Goal: Navigation & Orientation: Find specific page/section

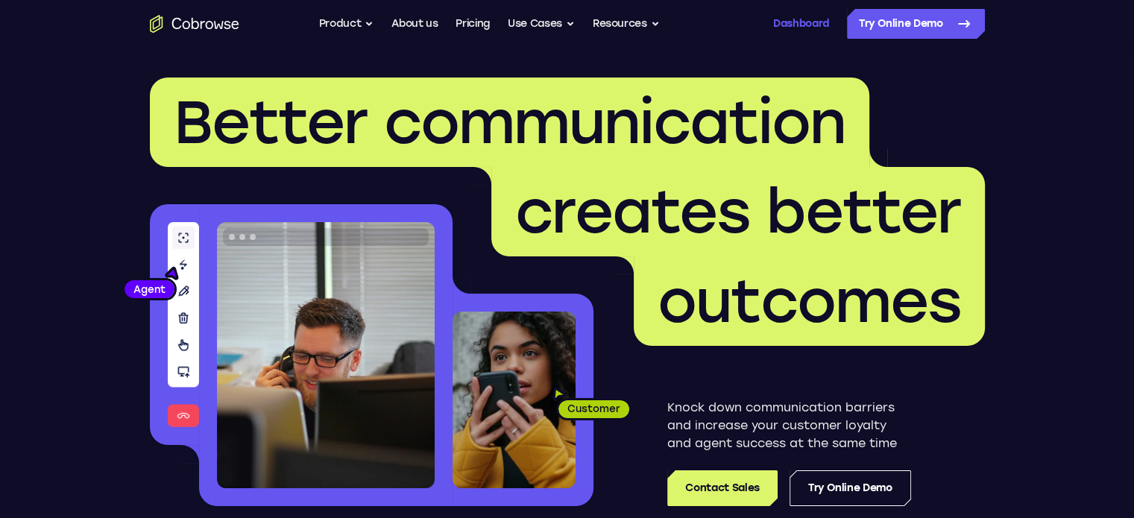
drag, startPoint x: 0, startPoint y: 0, endPoint x: 798, endPoint y: 21, distance: 798.3
click at [798, 21] on link "Dashboard" at bounding box center [801, 24] width 56 height 30
click at [818, 25] on link "Dashboard" at bounding box center [801, 24] width 56 height 30
click at [794, 26] on link "Dashboard" at bounding box center [801, 24] width 56 height 30
